Goal: Book appointment/travel/reservation

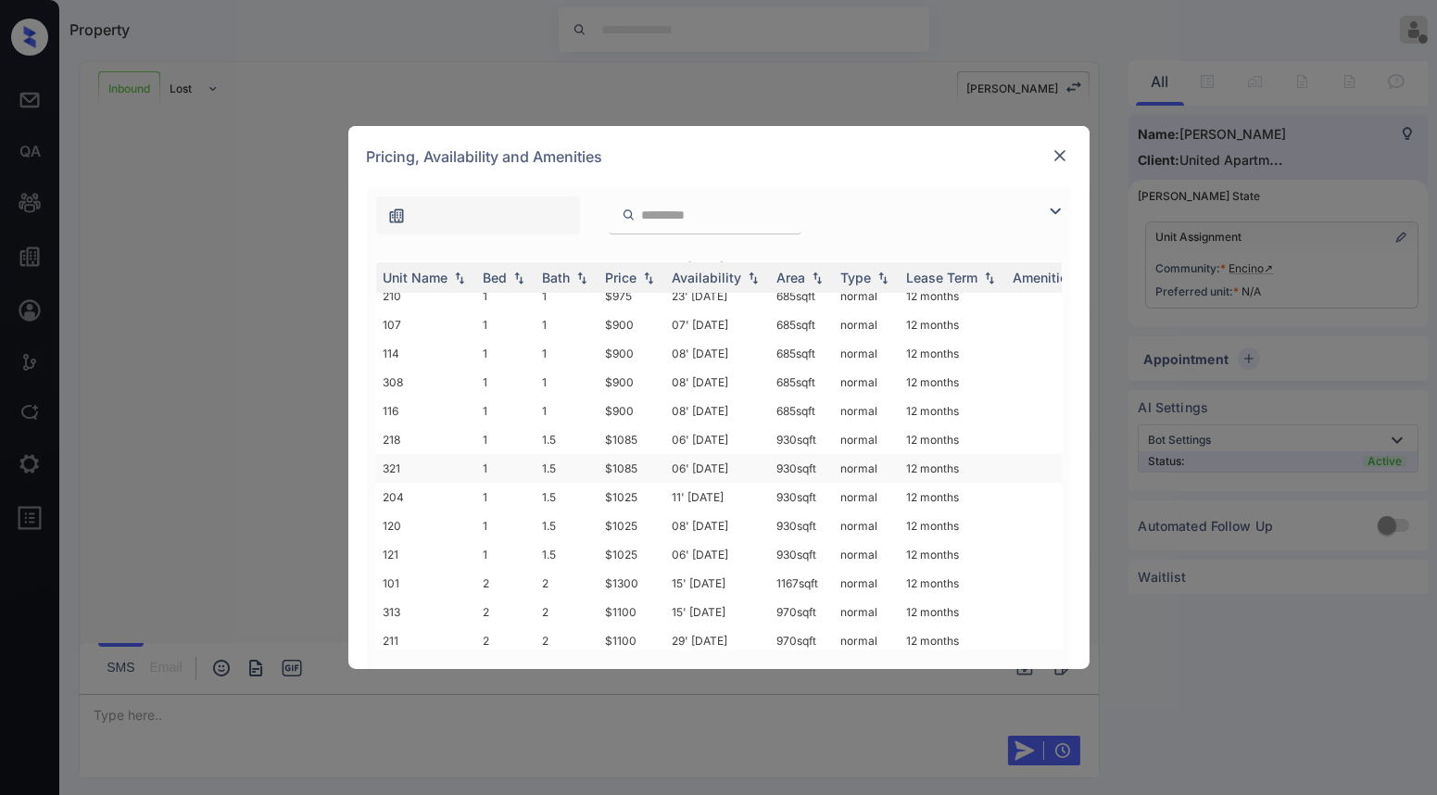
scroll to position [334, 0]
click at [1059, 159] on img at bounding box center [1060, 155] width 19 height 19
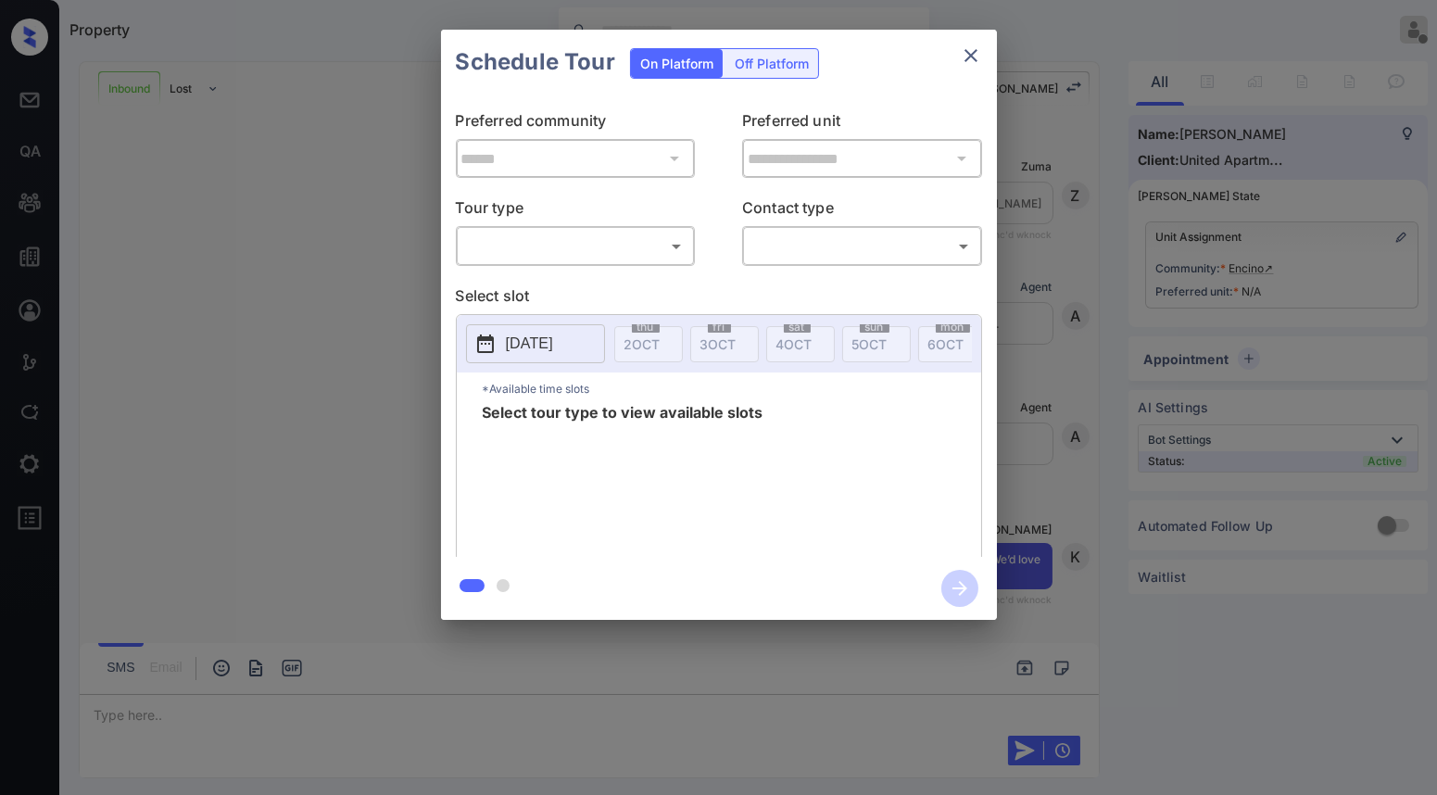
click at [645, 255] on body "Property Vhic Offline Set yourself online Set yourself on break Profile Switch …" at bounding box center [718, 397] width 1437 height 795
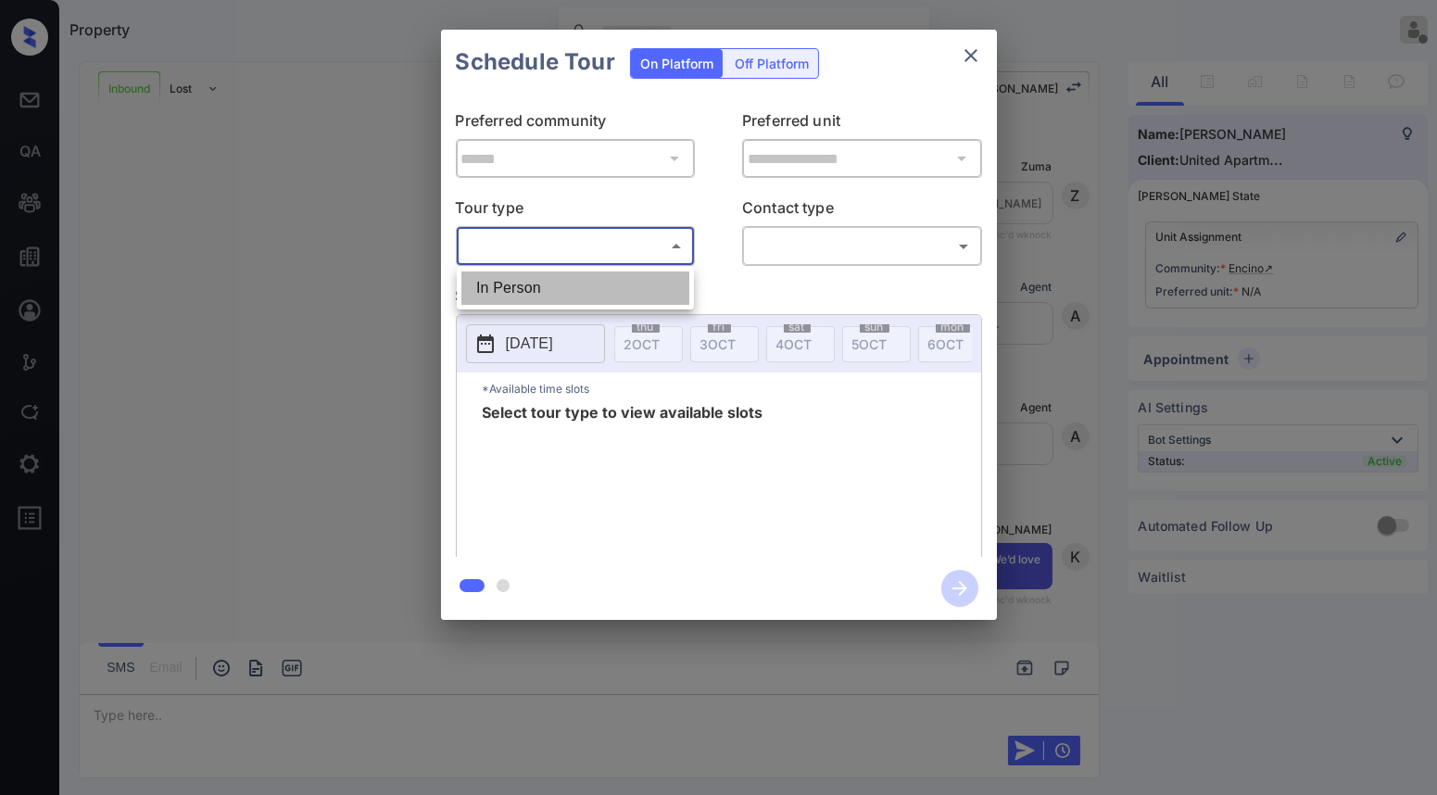
click at [524, 289] on li "In Person" at bounding box center [575, 287] width 228 height 33
type input "********"
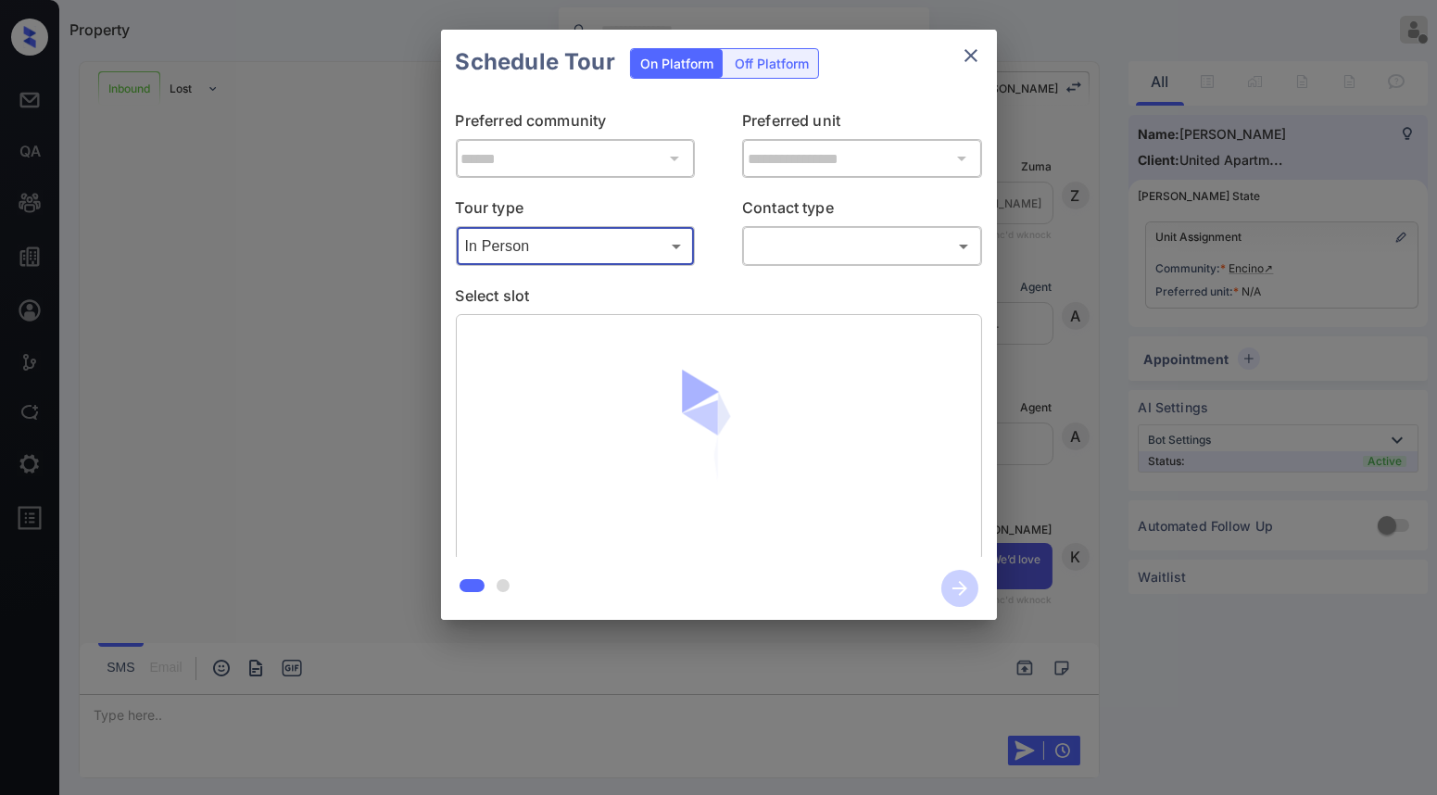
click at [838, 253] on body "Property Vhic Offline Set yourself online Set yourself on break Profile Switch …" at bounding box center [718, 397] width 1437 height 795
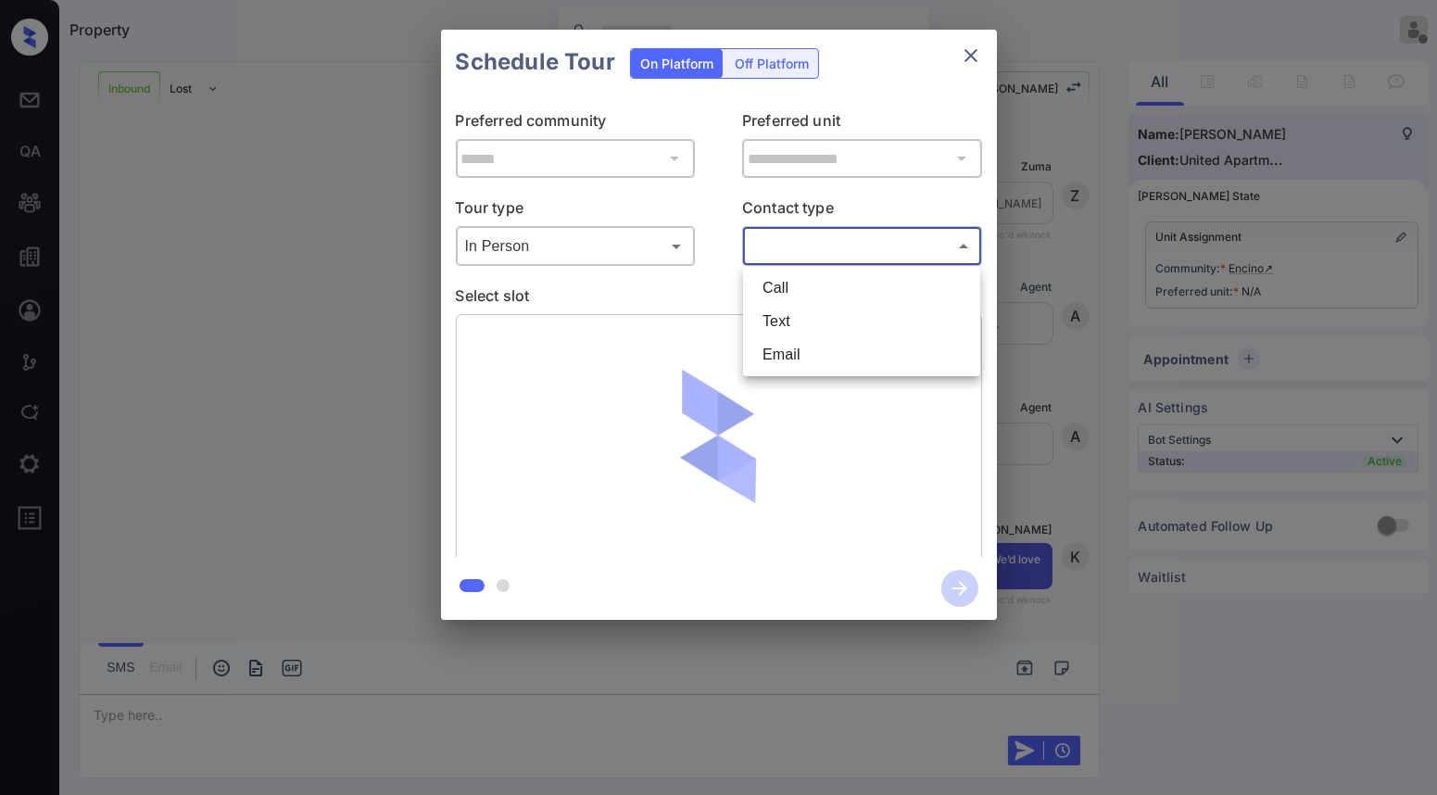
click at [307, 325] on div at bounding box center [718, 397] width 1437 height 795
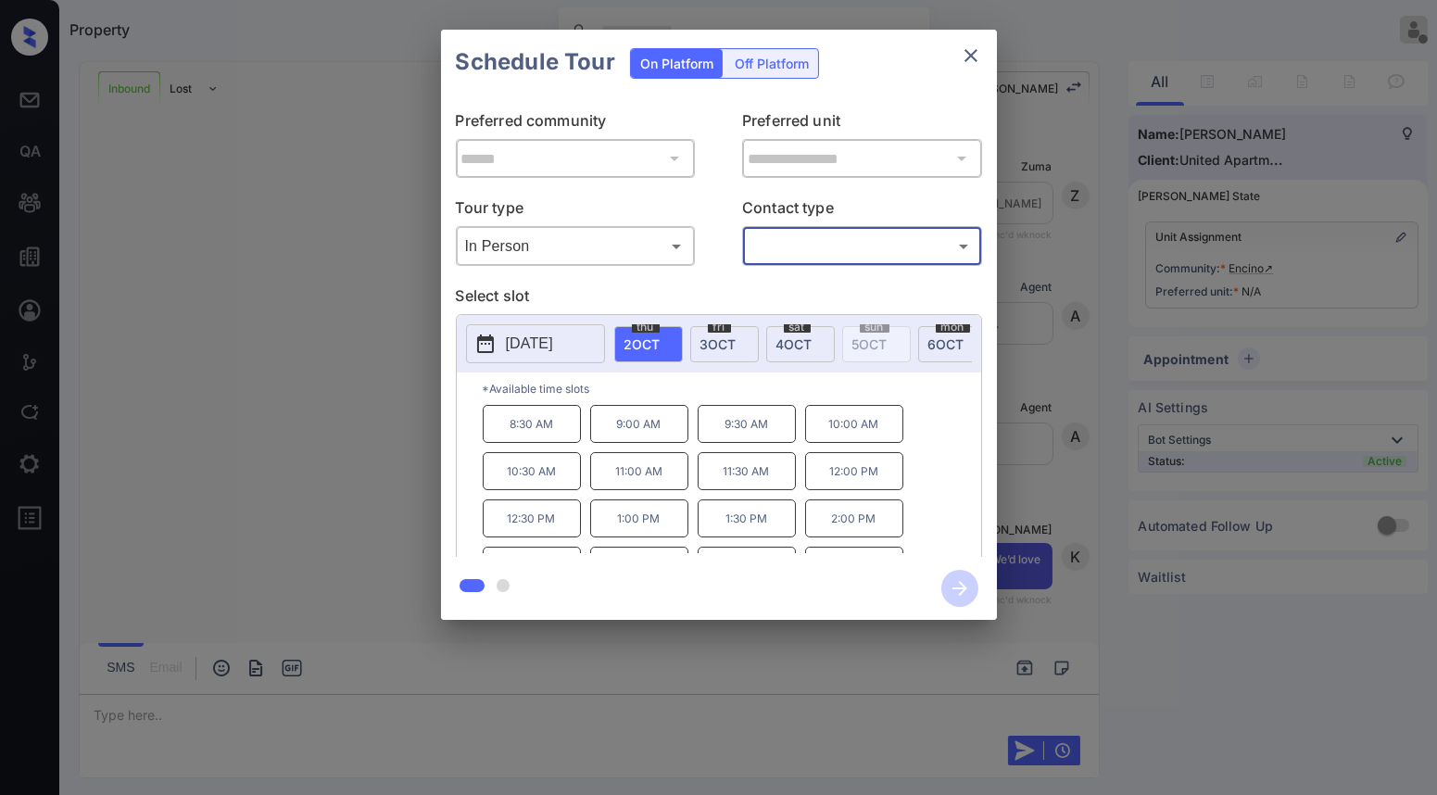
click at [482, 299] on p "Select slot" at bounding box center [719, 299] width 526 height 30
click at [531, 246] on body "Property Vhic Offline Set yourself online Set yourself on break Profile Switch …" at bounding box center [718, 397] width 1437 height 795
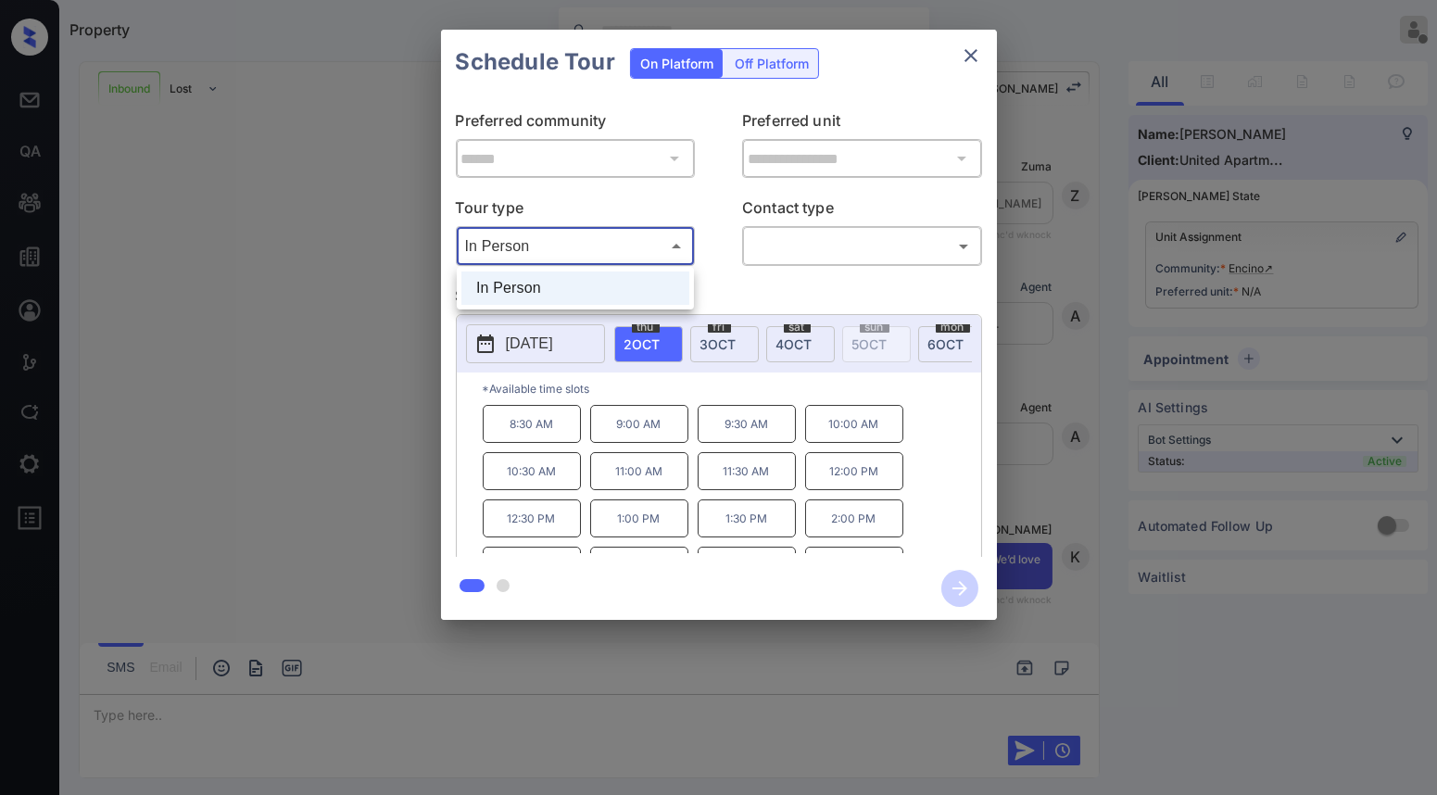
click at [830, 284] on div at bounding box center [718, 397] width 1437 height 795
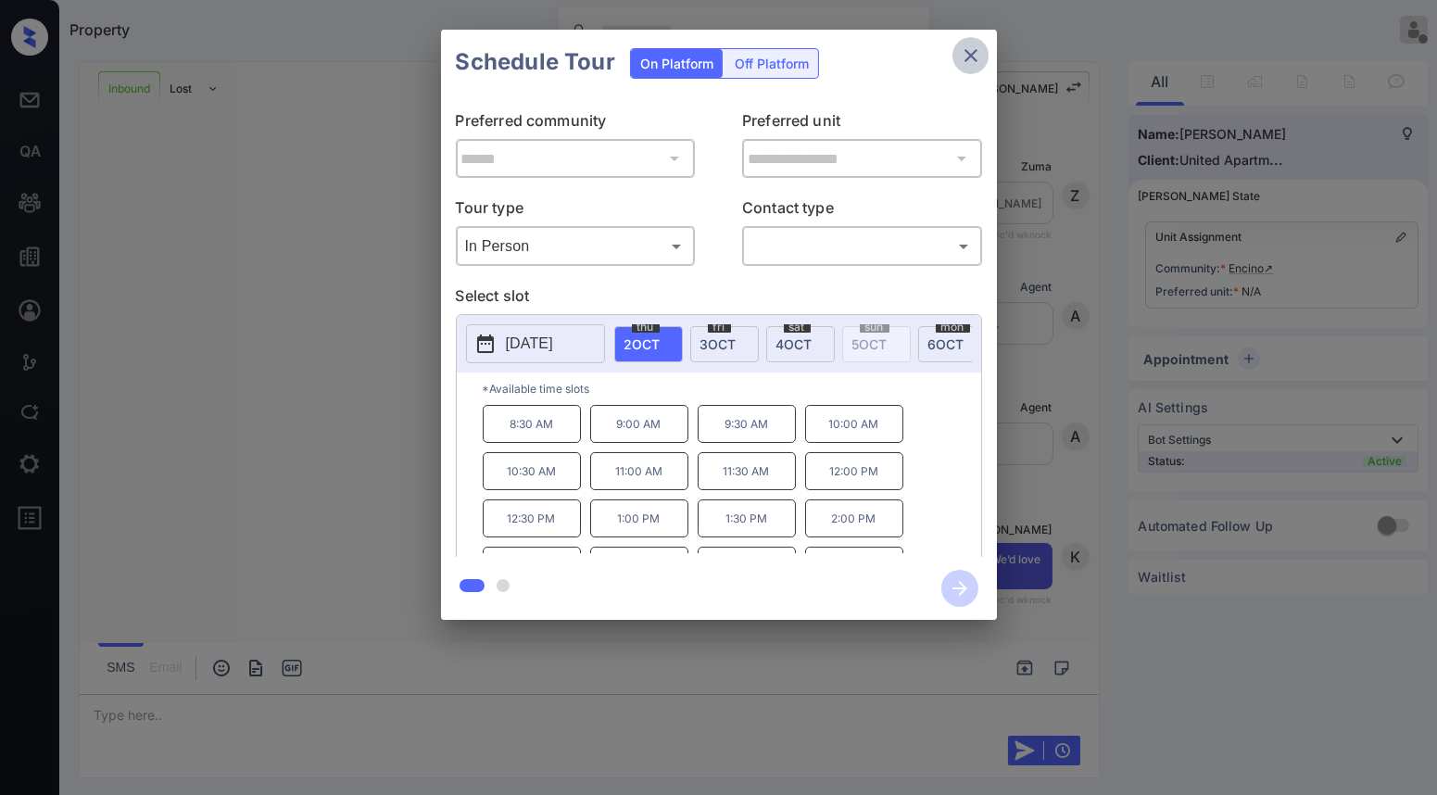
click at [973, 54] on icon "close" at bounding box center [970, 55] width 13 height 13
